Goal: Contribute content

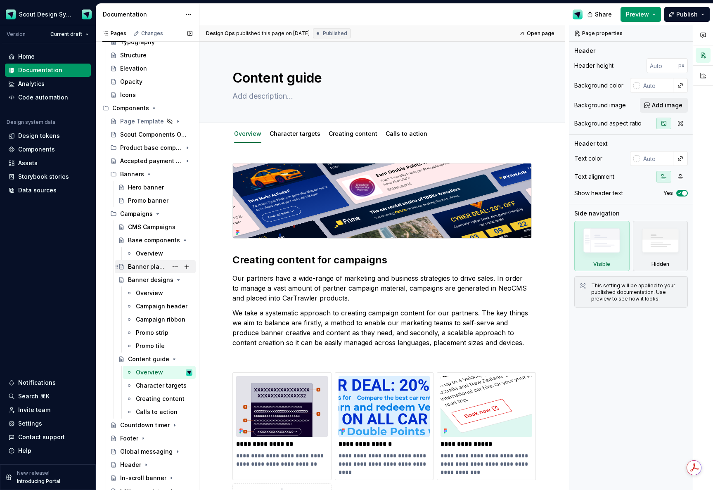
click at [165, 266] on div "Banner placements" at bounding box center [148, 267] width 40 height 8
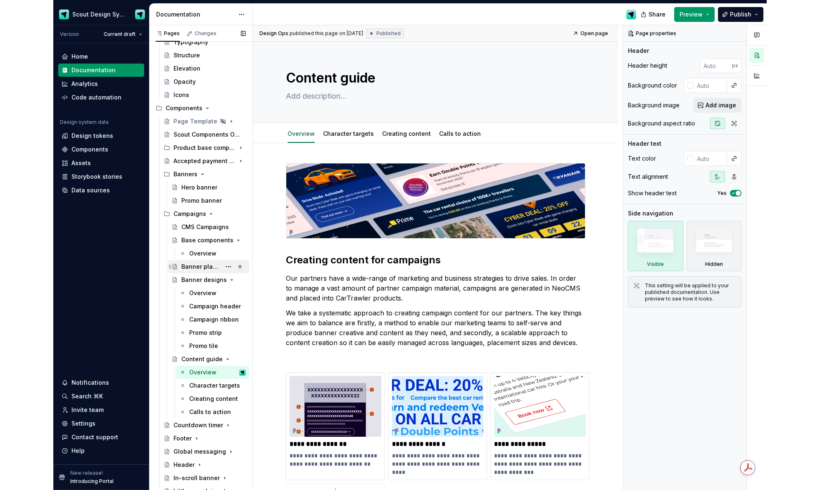
scroll to position [63, 0]
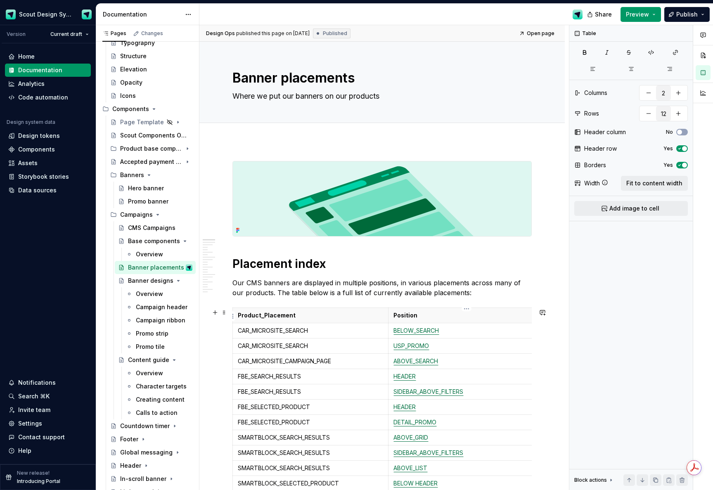
click at [525, 321] on th "Position" at bounding box center [467, 315] width 156 height 15
click at [637, 185] on span "Fit to content width" at bounding box center [655, 183] width 56 height 8
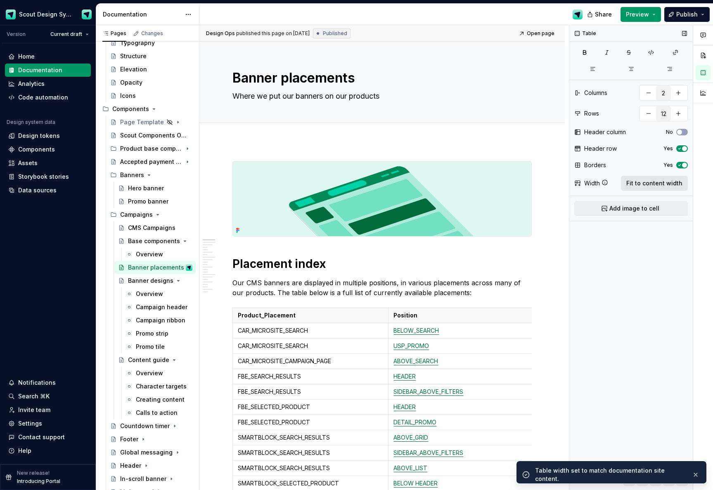
click at [637, 186] on span "Fit to content width" at bounding box center [655, 183] width 56 height 8
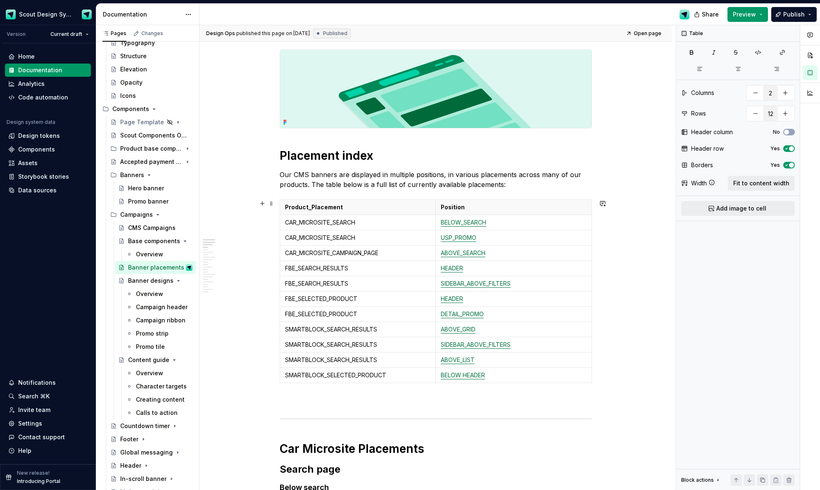
scroll to position [128, 0]
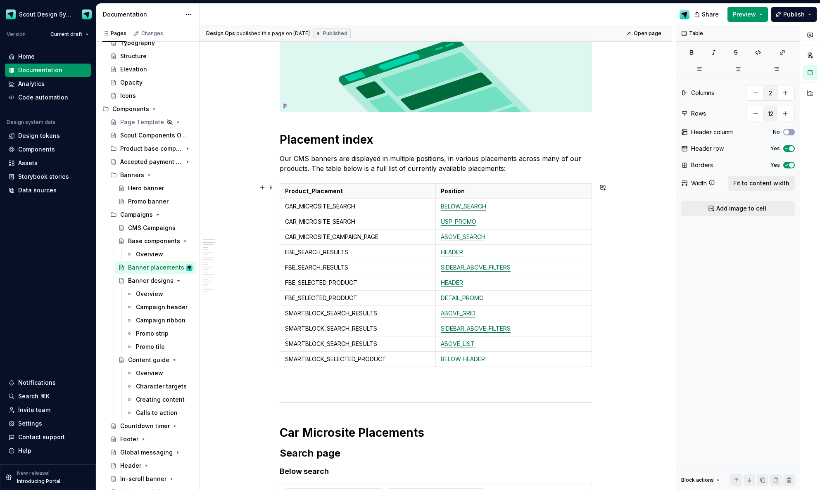
type textarea "*"
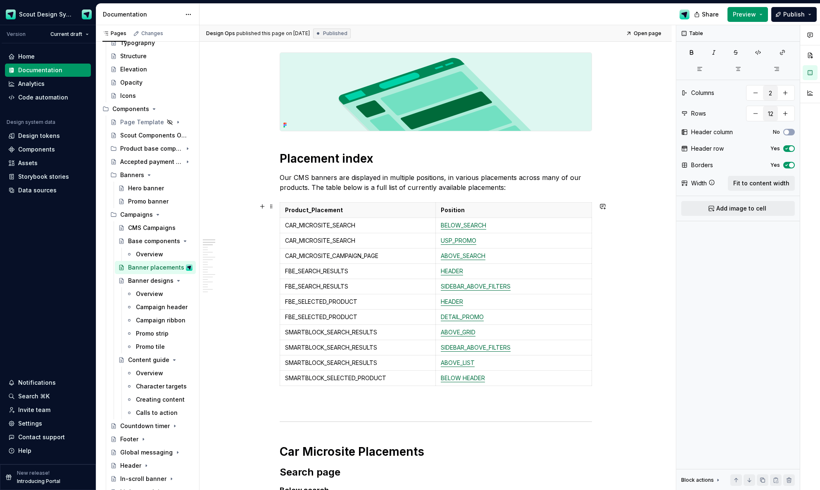
scroll to position [95, 0]
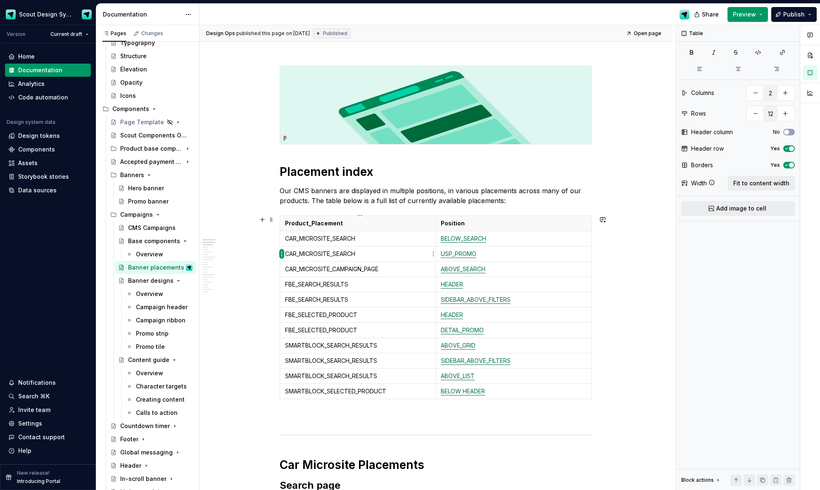
click at [282, 254] on html "Scout Design System Version Current draft Home Documentation Analytics Code aut…" at bounding box center [410, 245] width 820 height 490
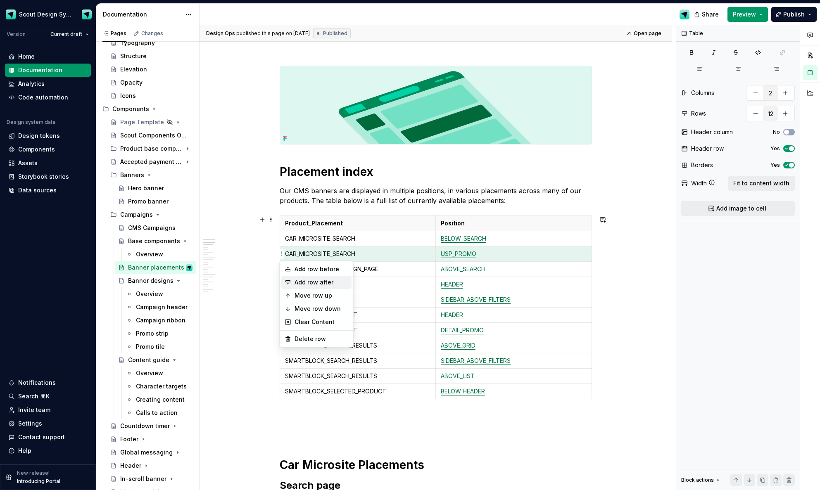
click at [304, 283] on div "Add row after" at bounding box center [321, 282] width 54 height 8
type input "13"
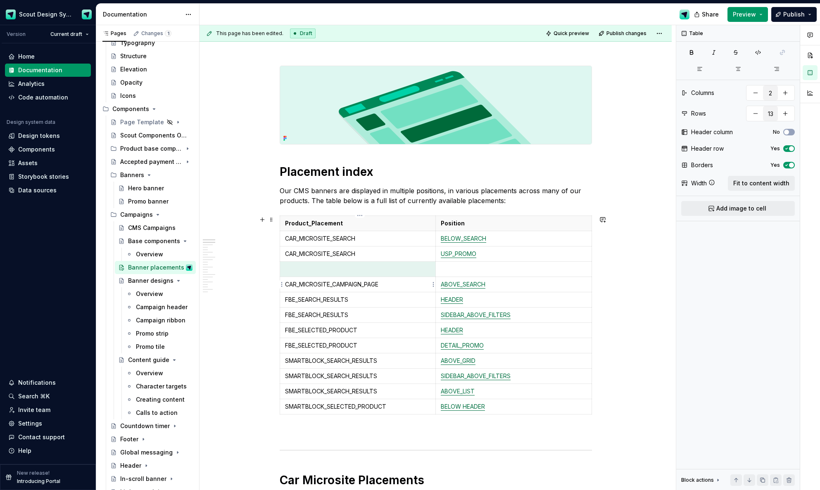
type textarea "*"
drag, startPoint x: 361, startPoint y: 256, endPoint x: 288, endPoint y: 254, distance: 72.7
click at [288, 254] on p "CAR_MICROSITE_SEARCH" at bounding box center [357, 254] width 145 height 8
click at [316, 273] on td at bounding box center [358, 268] width 156 height 15
paste div
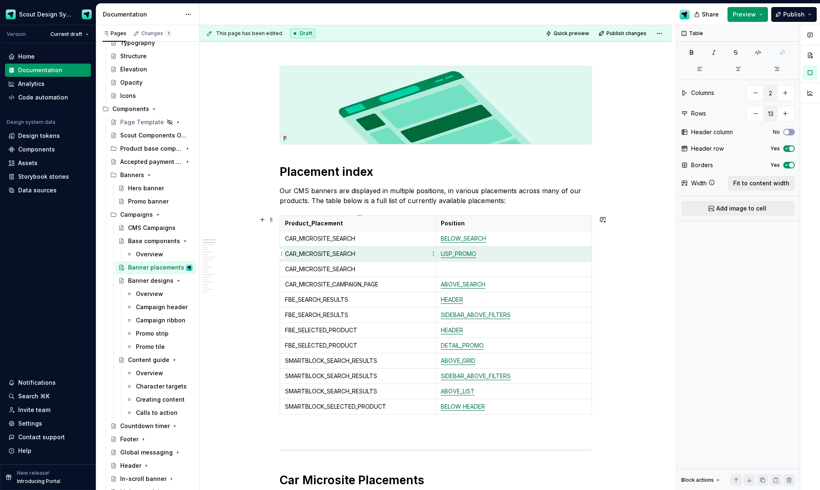
drag, startPoint x: 497, startPoint y: 255, endPoint x: 439, endPoint y: 257, distance: 57.4
click at [434, 254] on body "Scout Design System Version Current draft Home Documentation Analytics Code aut…" at bounding box center [410, 245] width 820 height 490
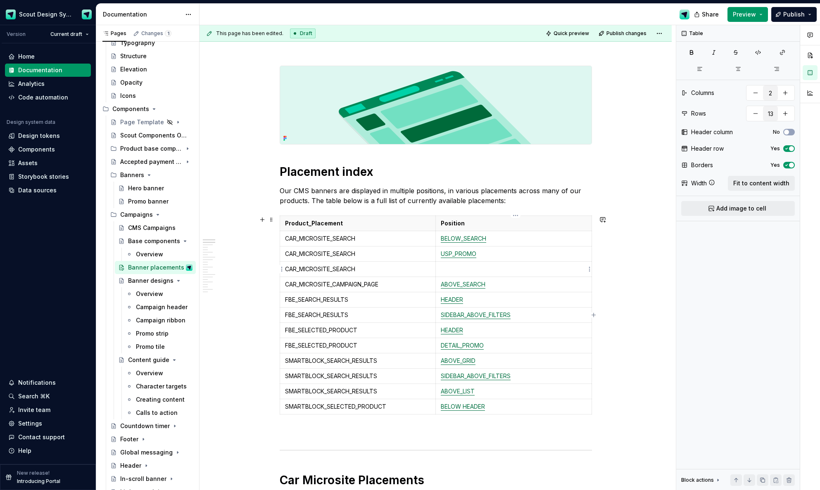
click at [461, 270] on p at bounding box center [514, 269] width 146 height 8
click at [485, 269] on p "USP_PROMO_01" at bounding box center [514, 269] width 146 height 8
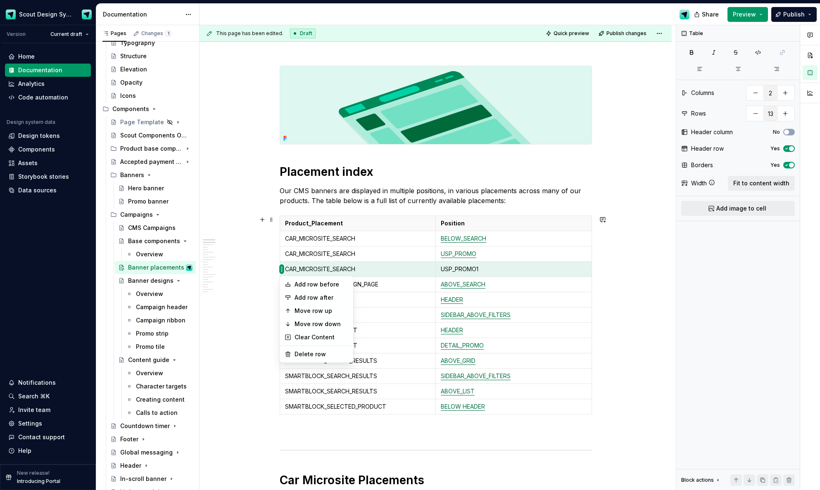
click at [280, 269] on html "Scout Design System Version Current draft Home Documentation Analytics Code aut…" at bounding box center [410, 245] width 820 height 490
drag, startPoint x: 308, startPoint y: 299, endPoint x: 379, endPoint y: 292, distance: 71.7
click at [308, 299] on div "Add row after" at bounding box center [321, 298] width 54 height 8
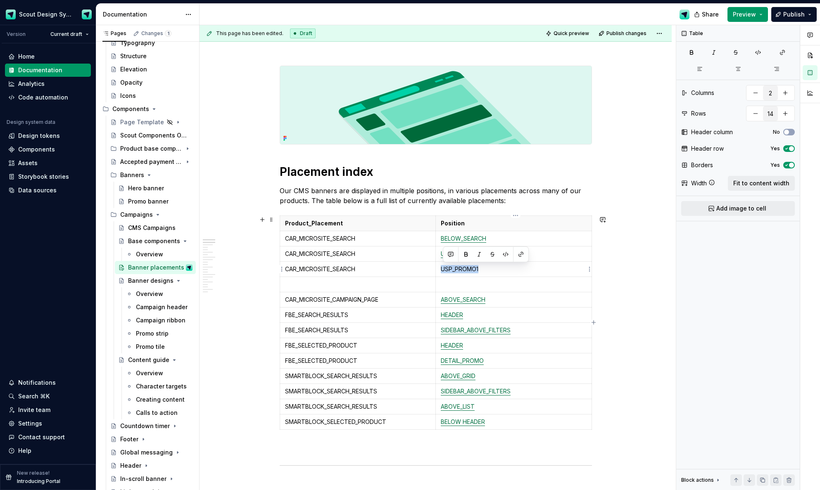
drag, startPoint x: 470, startPoint y: 270, endPoint x: 441, endPoint y: 270, distance: 29.3
click at [441, 270] on td "USP_PROMO1" at bounding box center [513, 268] width 156 height 15
copy p "USP_PROMO1"
drag, startPoint x: 460, startPoint y: 283, endPoint x: 467, endPoint y: 285, distance: 7.8
click at [460, 283] on p at bounding box center [514, 284] width 146 height 8
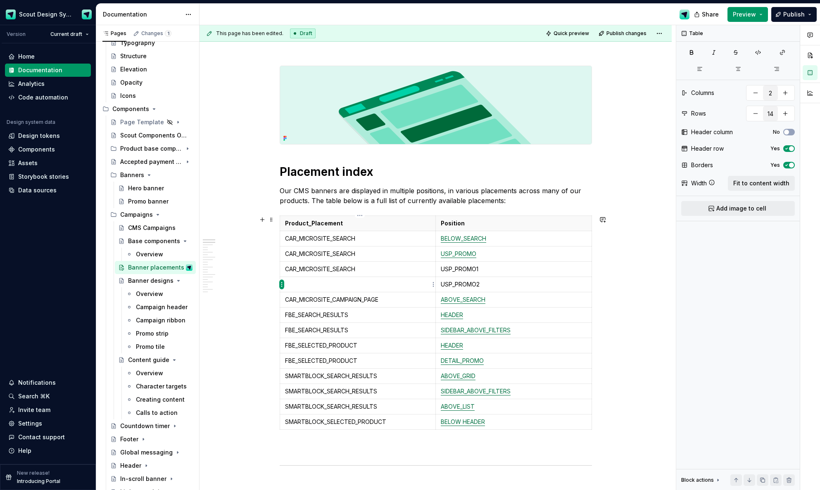
click at [282, 285] on html "Scout Design System Version Current draft Home Documentation Analytics Code aut…" at bounding box center [410, 245] width 820 height 490
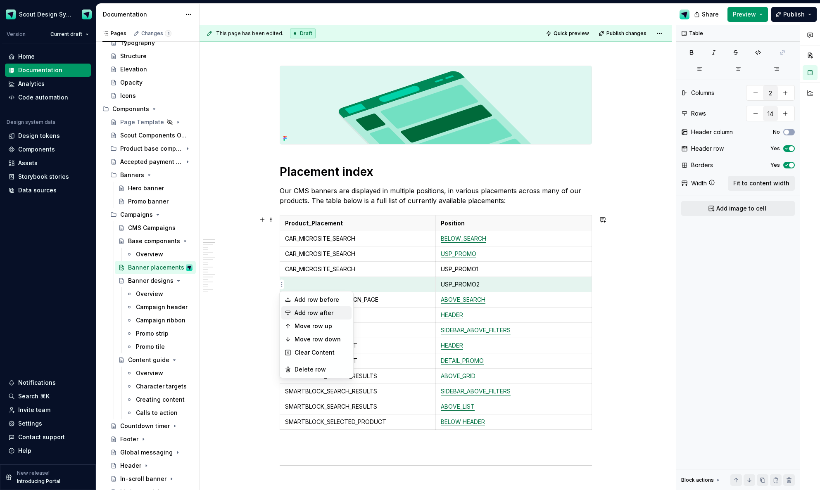
click at [314, 314] on div "Add row after" at bounding box center [321, 313] width 54 height 8
type input "15"
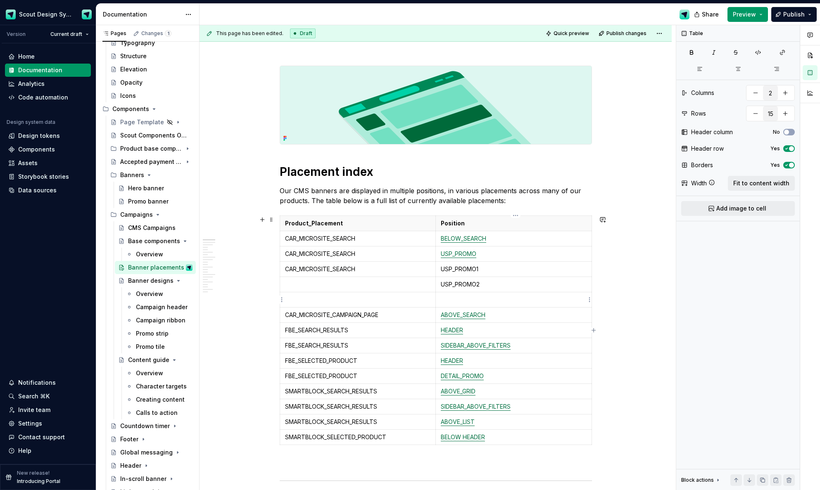
click at [492, 301] on p at bounding box center [514, 300] width 146 height 8
drag, startPoint x: 373, startPoint y: 268, endPoint x: 289, endPoint y: 264, distance: 84.4
click at [289, 264] on td "CAR_MICROSITE_SEARCH" at bounding box center [358, 268] width 156 height 15
copy p "CAR_MICROSITE_SEARCH"
click at [346, 284] on p at bounding box center [357, 284] width 145 height 8
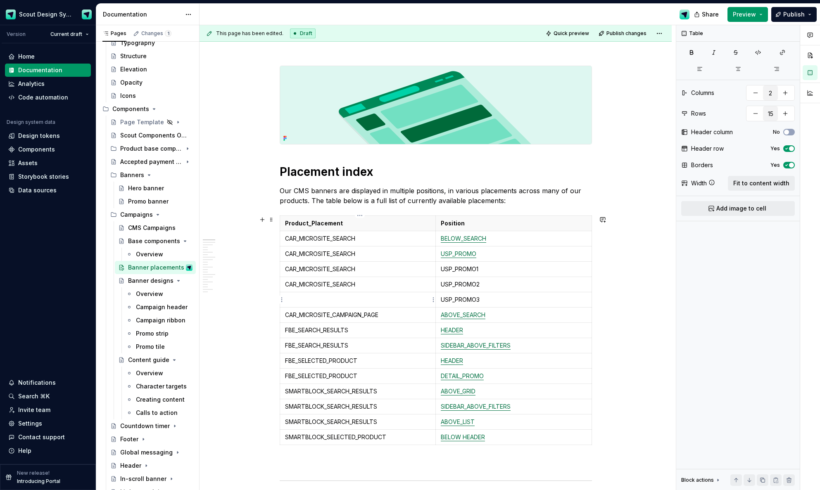
click at [349, 299] on p at bounding box center [357, 300] width 145 height 8
click at [637, 17] on span "Publish" at bounding box center [793, 14] width 21 height 8
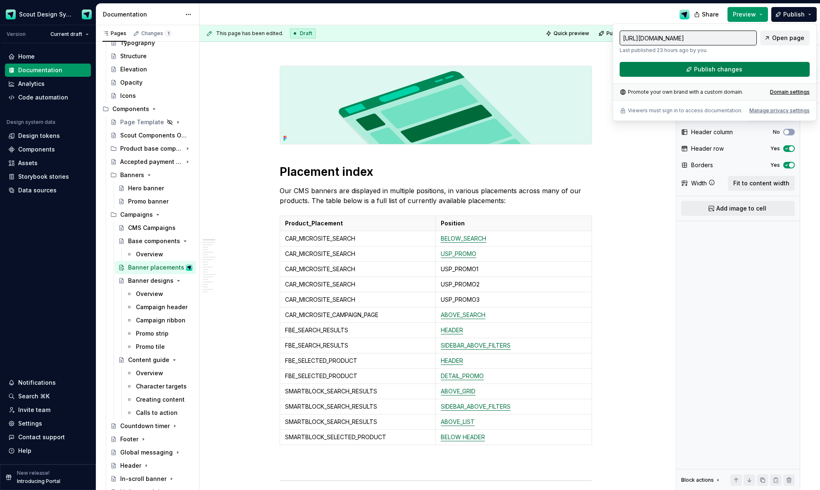
click at [637, 71] on button "Publish changes" at bounding box center [715, 69] width 190 height 15
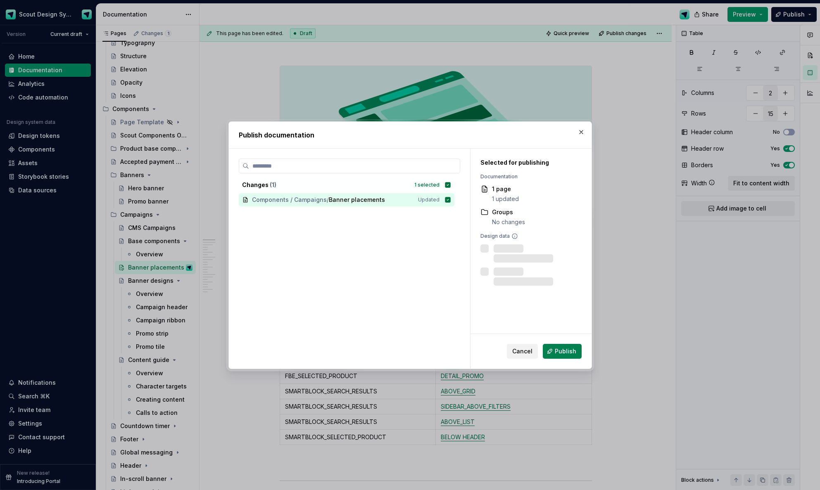
click at [573, 352] on span "Publish" at bounding box center [565, 351] width 21 height 8
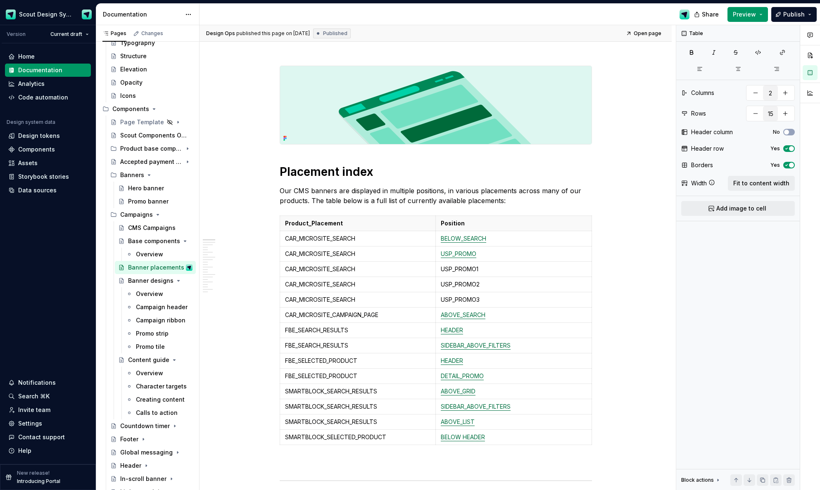
type textarea "*"
